Goal: Task Accomplishment & Management: Manage account settings

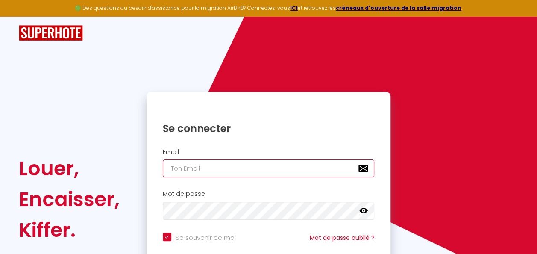
type input "[EMAIL_ADDRESS][DOMAIN_NAME]"
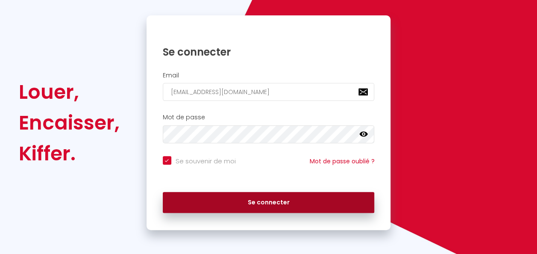
click at [256, 196] on button "Se connecter" at bounding box center [269, 202] width 212 height 21
checkbox input "true"
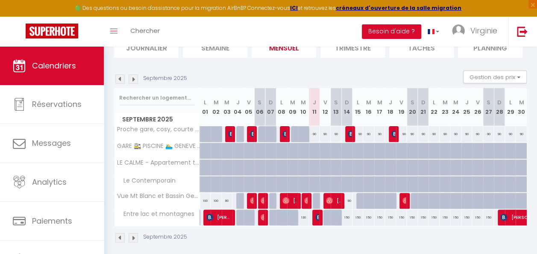
scroll to position [81, 0]
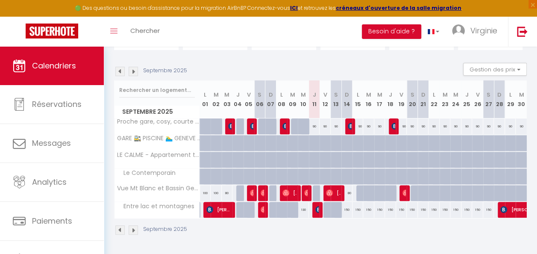
click at [121, 67] on img at bounding box center [119, 71] width 9 height 9
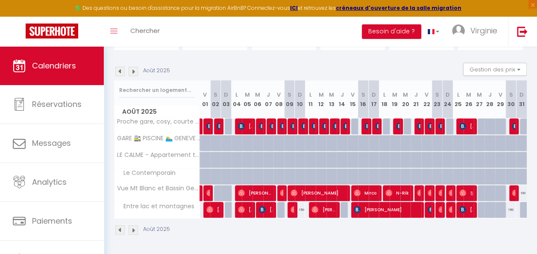
click at [121, 67] on img at bounding box center [119, 71] width 9 height 9
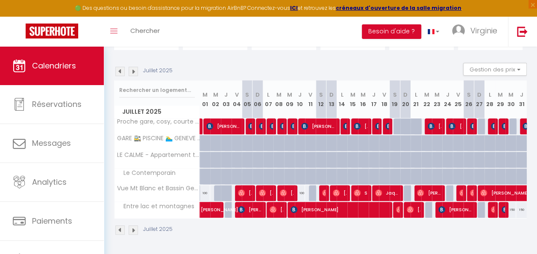
click at [121, 67] on img at bounding box center [119, 71] width 9 height 9
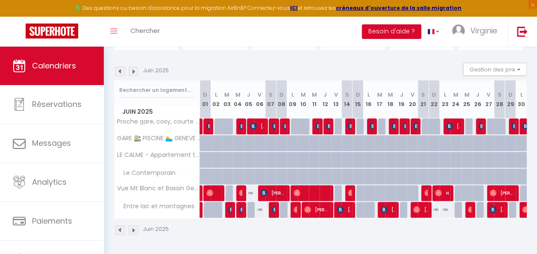
click at [121, 67] on img at bounding box center [119, 71] width 9 height 9
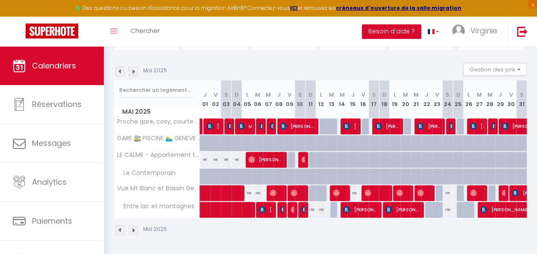
click at [121, 67] on img at bounding box center [119, 71] width 9 height 9
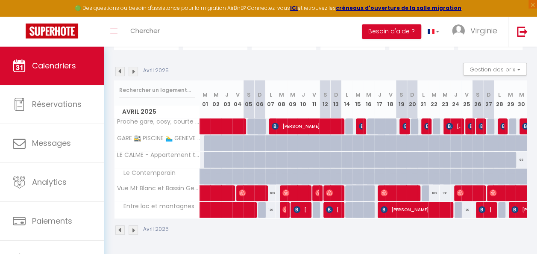
click at [121, 67] on img at bounding box center [119, 71] width 9 height 9
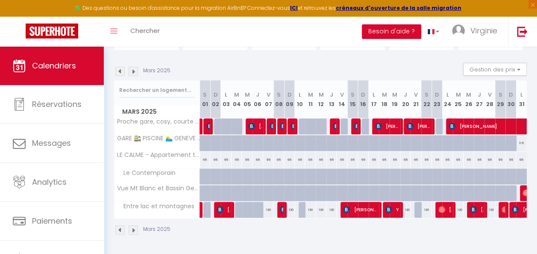
click at [121, 67] on img at bounding box center [119, 71] width 9 height 9
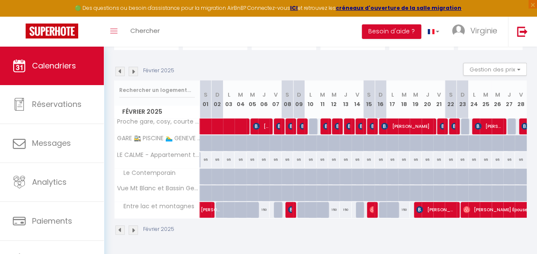
click at [121, 67] on img at bounding box center [119, 71] width 9 height 9
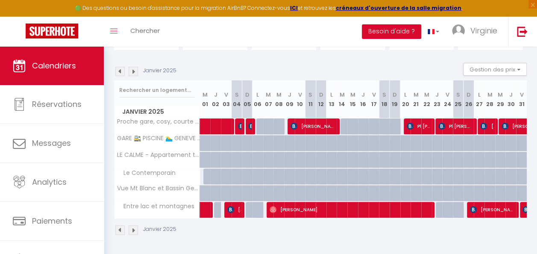
click at [121, 67] on img at bounding box center [119, 71] width 9 height 9
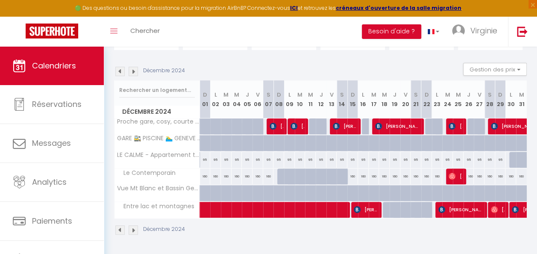
click at [121, 67] on img at bounding box center [119, 71] width 9 height 9
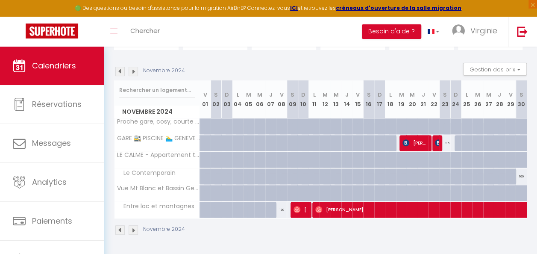
click at [121, 67] on img at bounding box center [119, 71] width 9 height 9
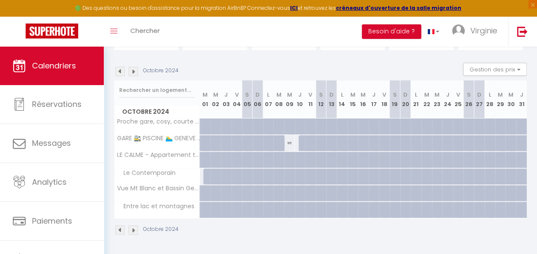
click at [121, 67] on img at bounding box center [119, 71] width 9 height 9
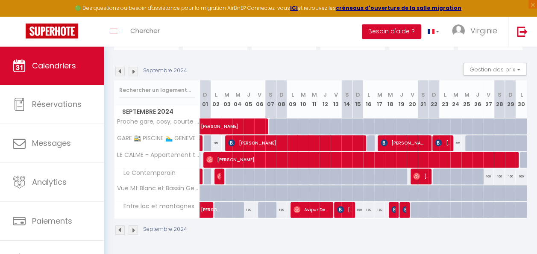
click at [121, 67] on img at bounding box center [119, 71] width 9 height 9
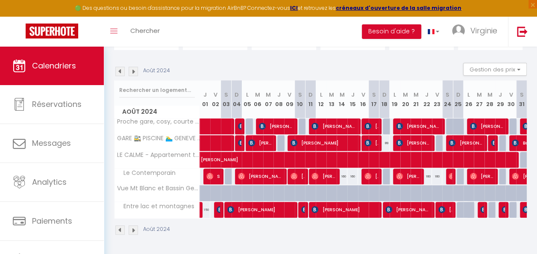
scroll to position [0, 17]
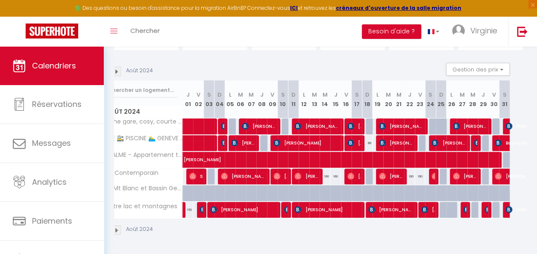
click at [360, 236] on div "Août 2024" at bounding box center [303, 230] width 412 height 25
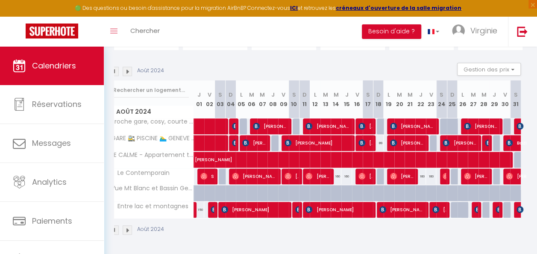
scroll to position [0, 6]
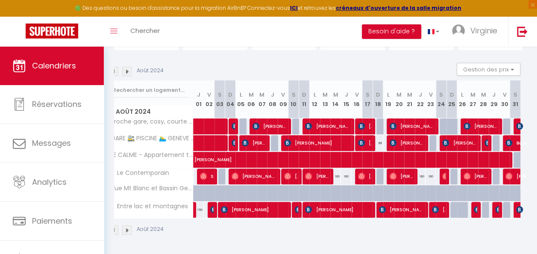
click at [134, 168] on span "Le Contemporain" at bounding box center [140, 172] width 62 height 9
click at [127, 168] on span "Le Contemporain" at bounding box center [140, 172] width 62 height 9
click at [129, 67] on img at bounding box center [126, 71] width 9 height 9
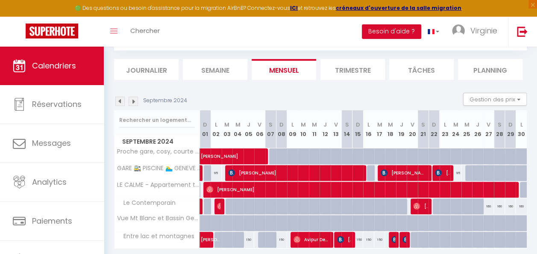
scroll to position [81, 0]
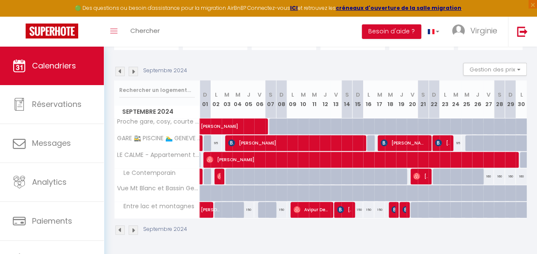
click at [134, 67] on img at bounding box center [133, 71] width 9 height 9
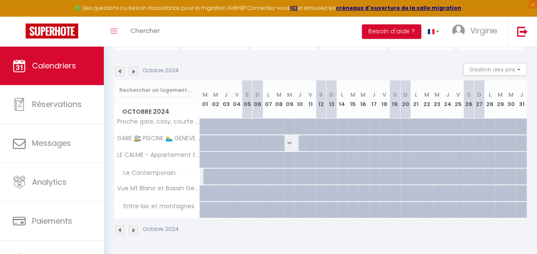
click at [134, 67] on img at bounding box center [133, 71] width 9 height 9
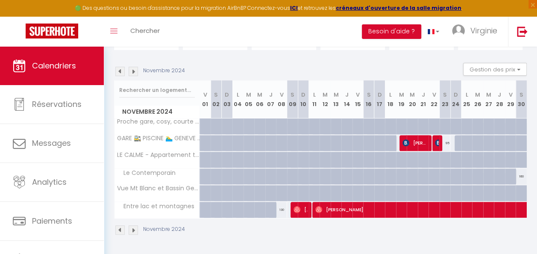
click at [134, 67] on img at bounding box center [133, 71] width 9 height 9
